Goal: Information Seeking & Learning: Learn about a topic

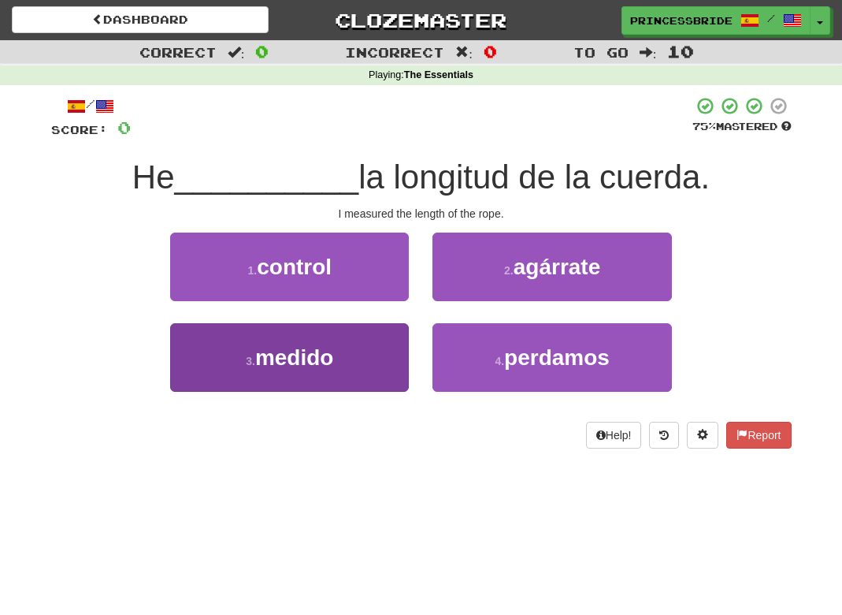
click at [389, 377] on button "3 . medido" at bounding box center [289, 357] width 239 height 69
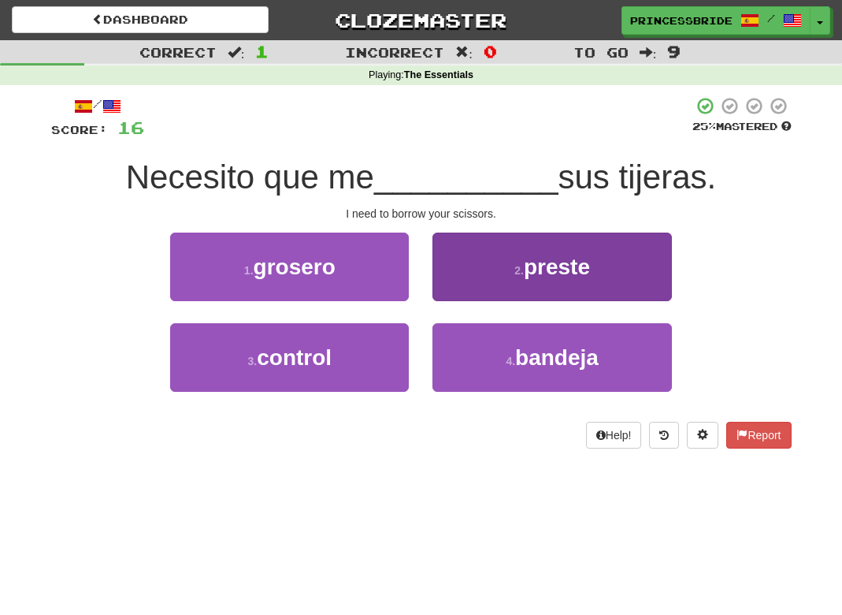
click at [459, 284] on button "2 . [GEOGRAPHIC_DATA]" at bounding box center [552, 266] width 239 height 69
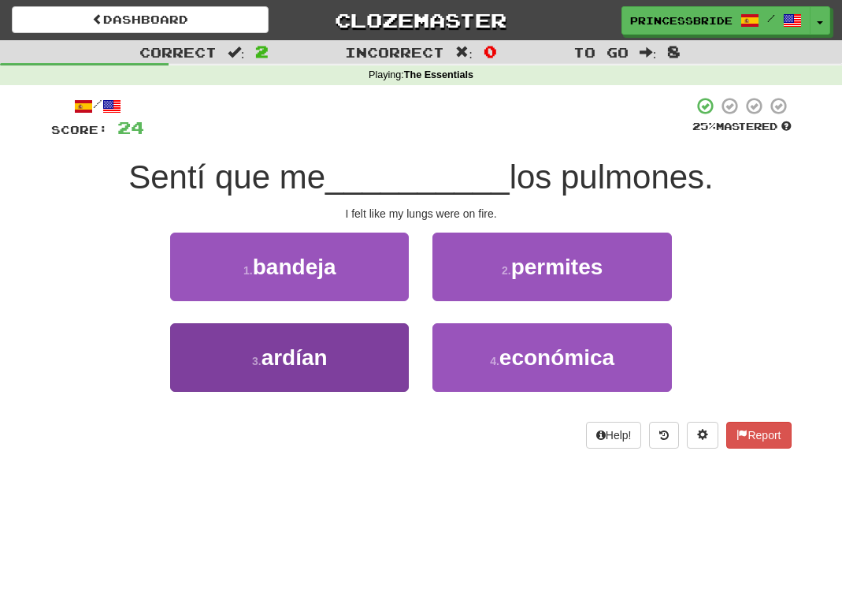
click at [214, 376] on button "3 . ardían" at bounding box center [289, 357] width 239 height 69
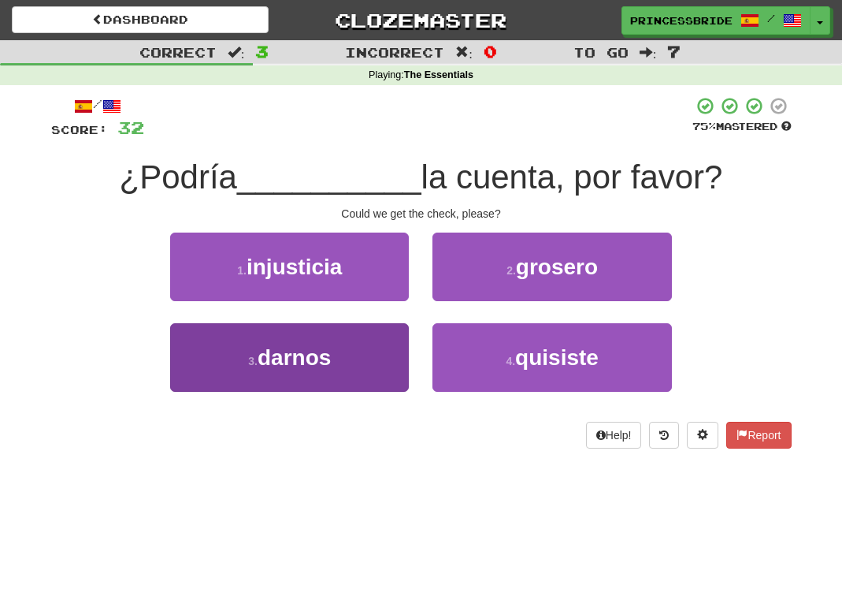
click at [195, 392] on button "3 . [GEOGRAPHIC_DATA]" at bounding box center [289, 357] width 239 height 69
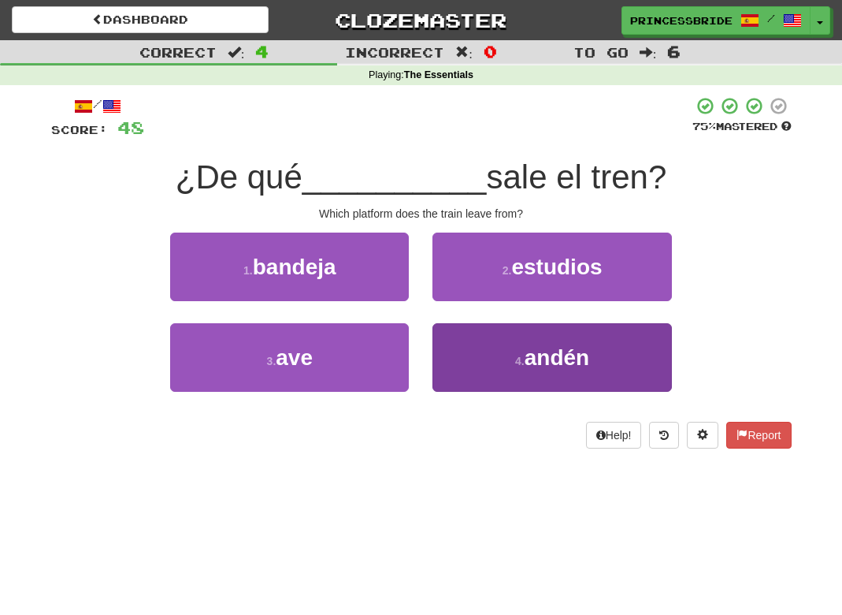
click at [456, 390] on button "4 . [GEOGRAPHIC_DATA]" at bounding box center [552, 357] width 239 height 69
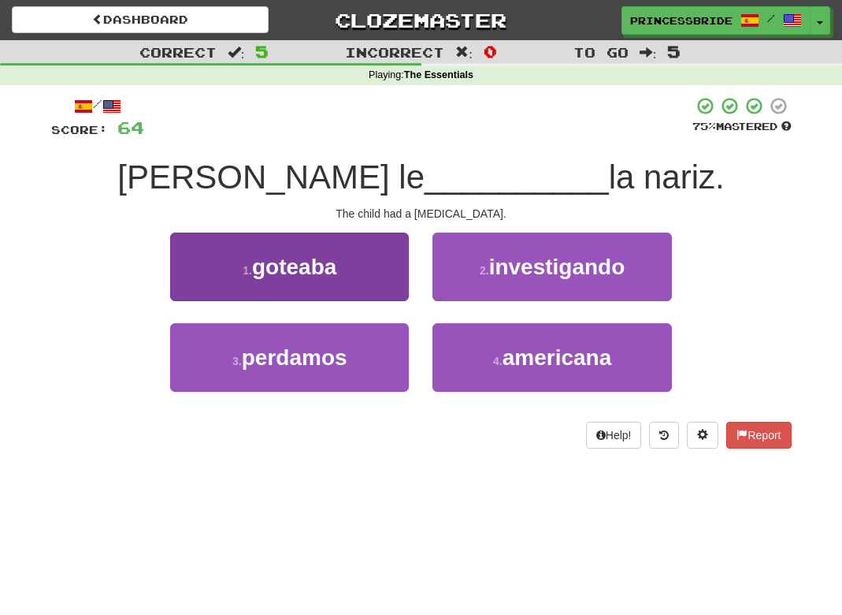
click at [404, 286] on button "1 . [GEOGRAPHIC_DATA]" at bounding box center [289, 266] width 239 height 69
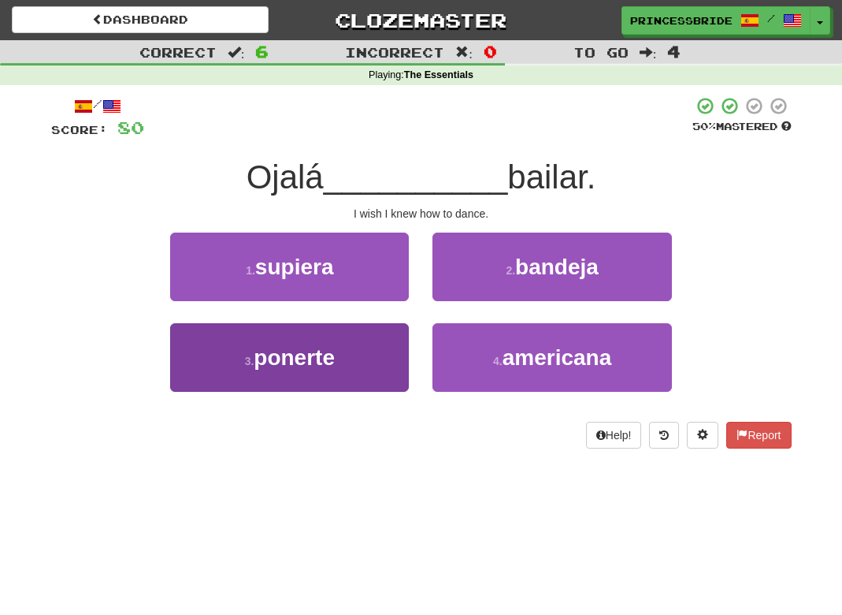
click at [199, 379] on button "3 . ponerte" at bounding box center [289, 357] width 239 height 69
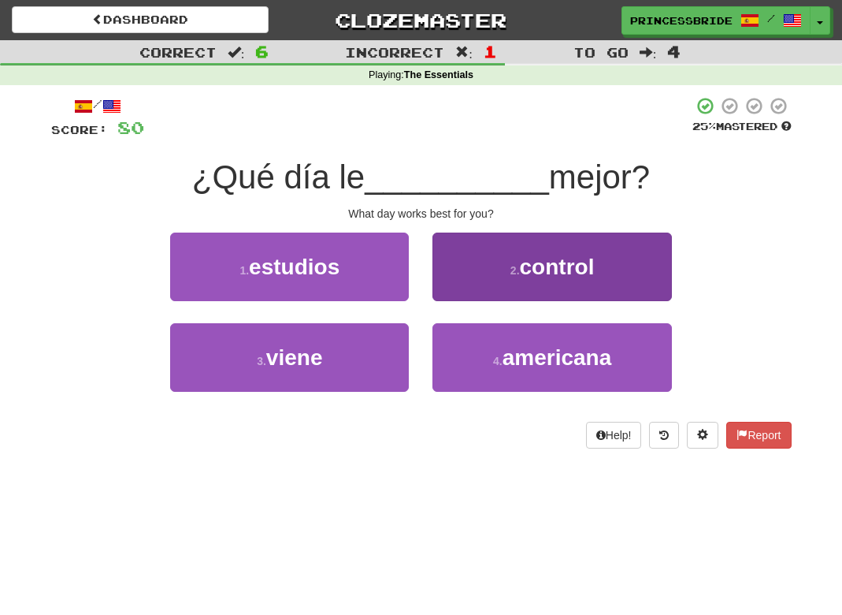
click at [457, 301] on button "2 . control" at bounding box center [552, 266] width 239 height 69
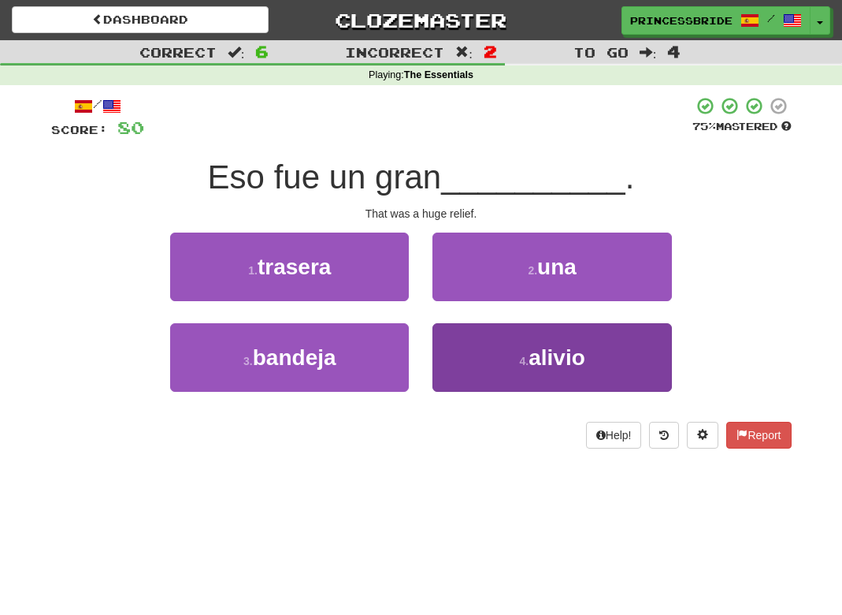
click at [459, 361] on button "4 . alivio" at bounding box center [552, 357] width 239 height 69
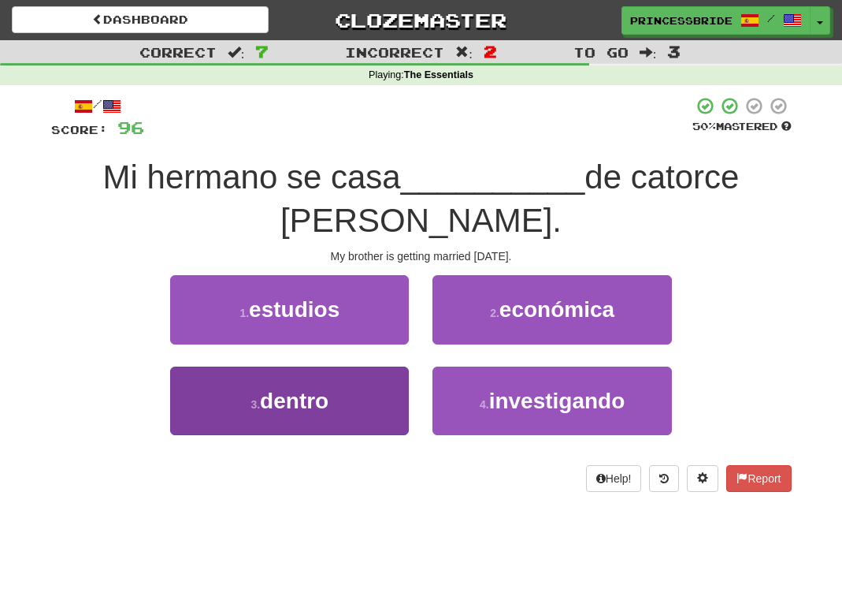
click at [199, 377] on button "3 . dentro" at bounding box center [289, 400] width 239 height 69
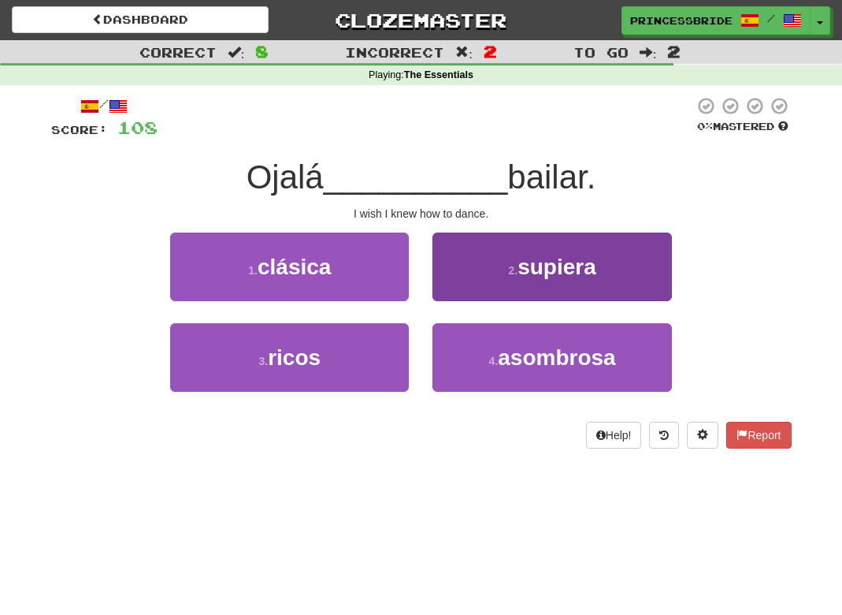
click at [441, 301] on button "2 . supiera" at bounding box center [552, 266] width 239 height 69
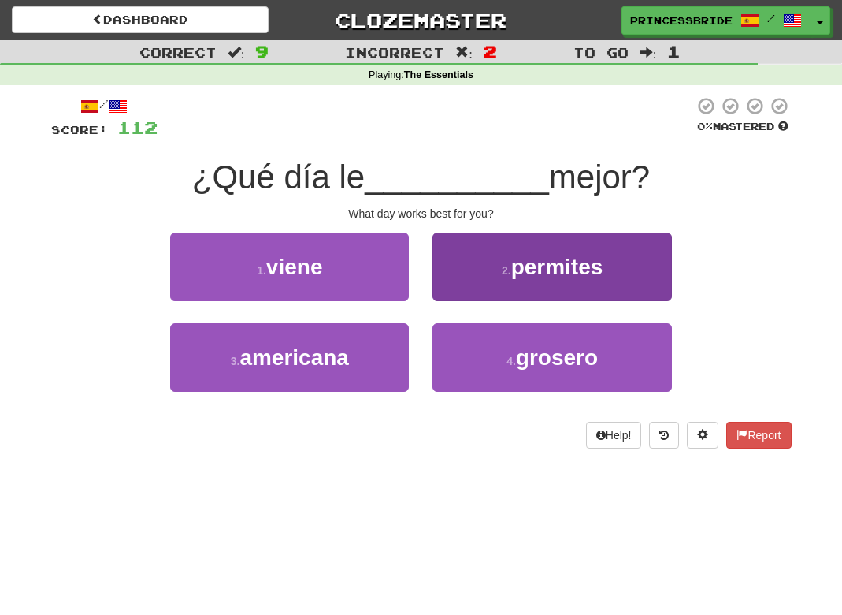
click at [450, 289] on button "2 . permites" at bounding box center [552, 266] width 239 height 69
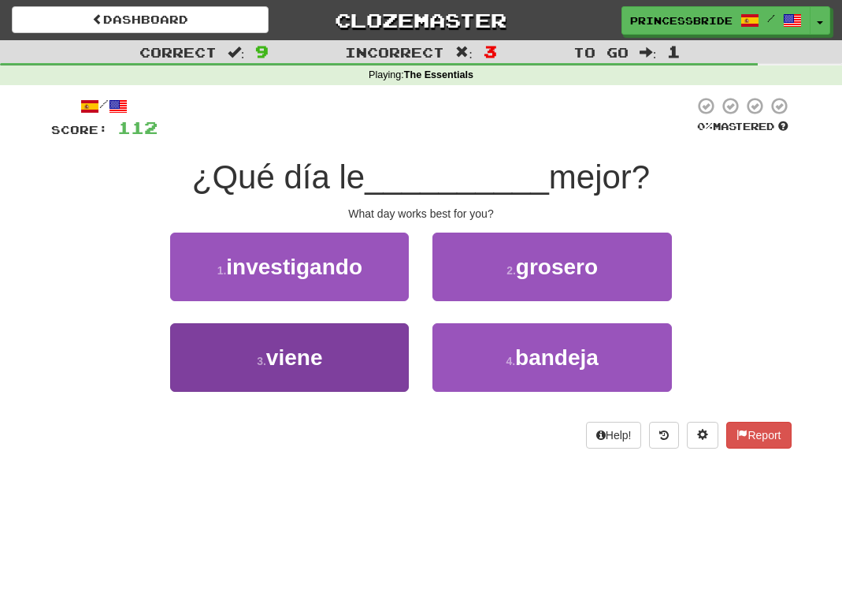
click at [230, 383] on button "3 . viene" at bounding box center [289, 357] width 239 height 69
